Goal: Ask a question

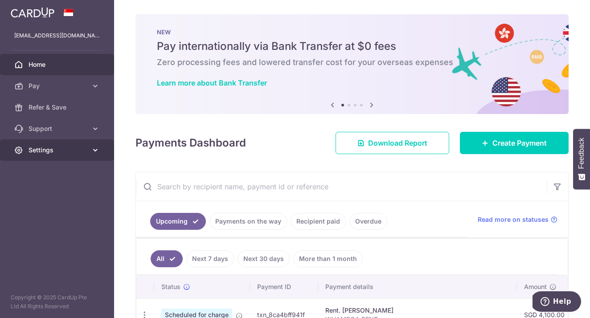
click at [54, 148] on span "Settings" at bounding box center [58, 150] width 59 height 9
click at [551, 295] on button "Help" at bounding box center [556, 301] width 50 height 20
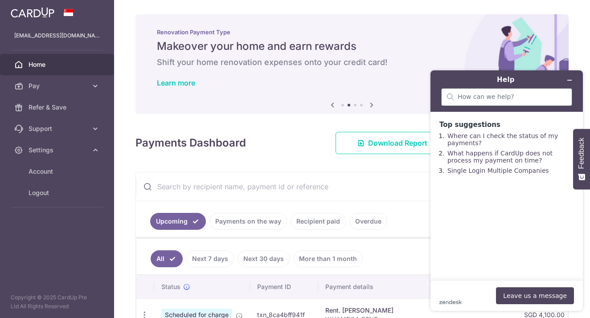
click at [520, 103] on div at bounding box center [506, 97] width 131 height 18
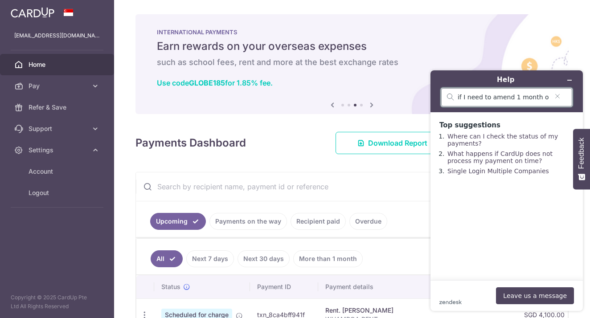
type input "if I need to amend 1 month of my rent payment, how do I do so?"
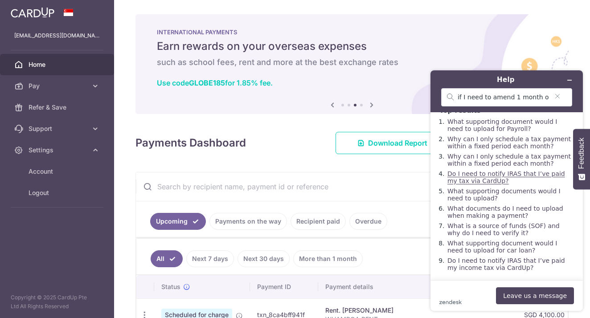
scroll to position [22, 0]
click at [517, 296] on button "Leave us a message" at bounding box center [535, 295] width 78 height 17
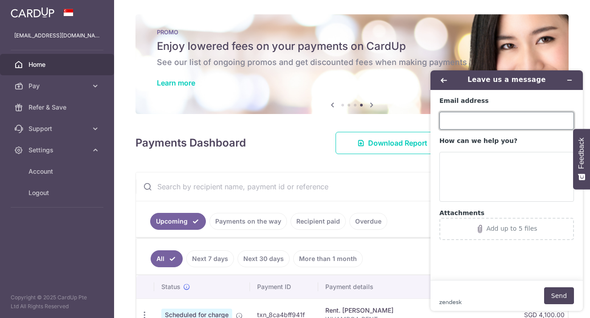
click at [490, 115] on input "Email address" at bounding box center [506, 121] width 135 height 18
type input "[EMAIL_ADDRESS][DOMAIN_NAME]"
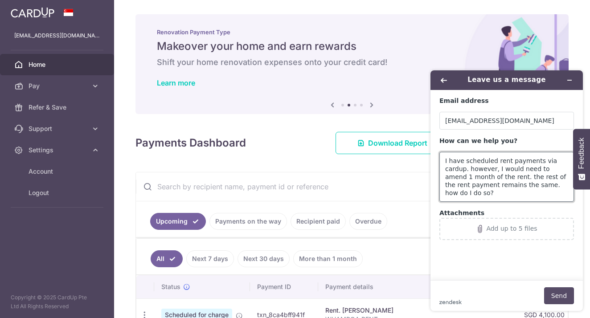
type textarea "I have scheduled rent payments via cardup. however, I would need to amend 1 mon…"
click at [558, 295] on button "Send" at bounding box center [559, 295] width 30 height 17
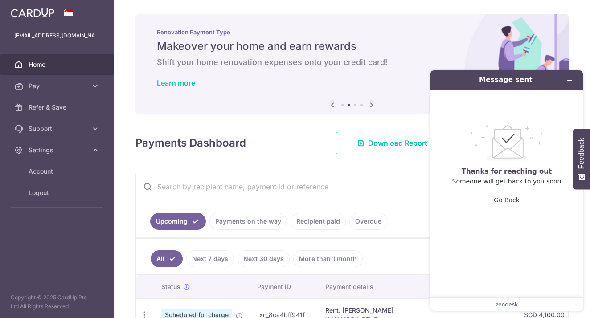
click at [499, 199] on button "Go Back" at bounding box center [507, 200] width 26 height 17
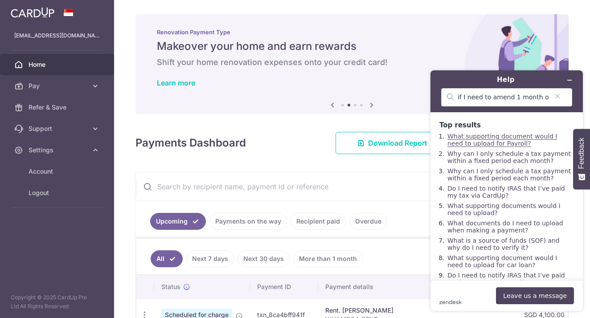
click at [385, 32] on p "Renovation Payment Type" at bounding box center [352, 32] width 390 height 7
click at [571, 79] on icon "Minimise widget" at bounding box center [569, 80] width 6 height 6
